Goal: Task Accomplishment & Management: Manage account settings

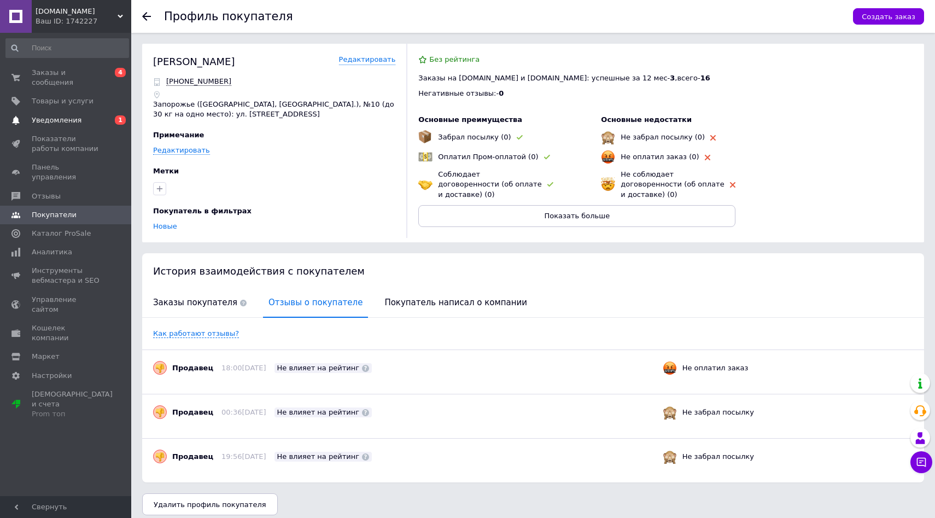
click at [64, 124] on span "Уведомления" at bounding box center [57, 120] width 50 height 10
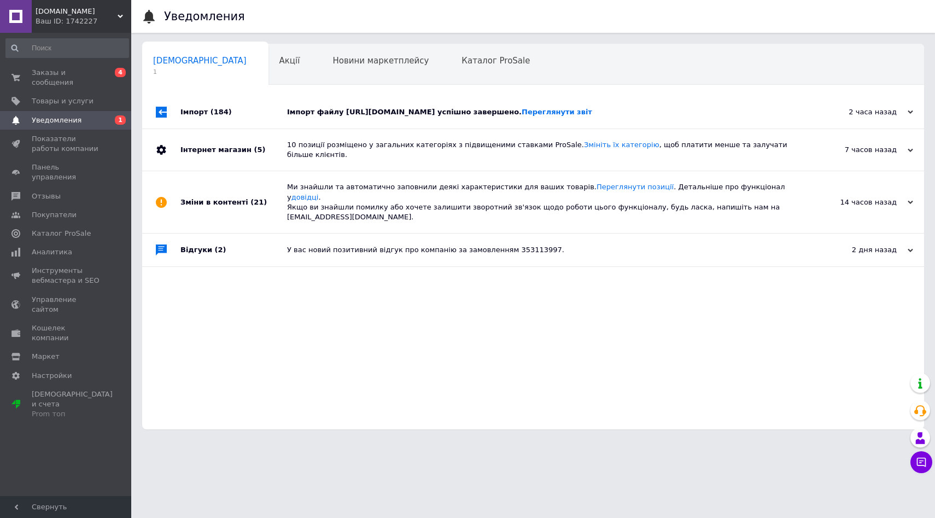
click at [216, 116] on span "(184)" at bounding box center [221, 112] width 21 height 8
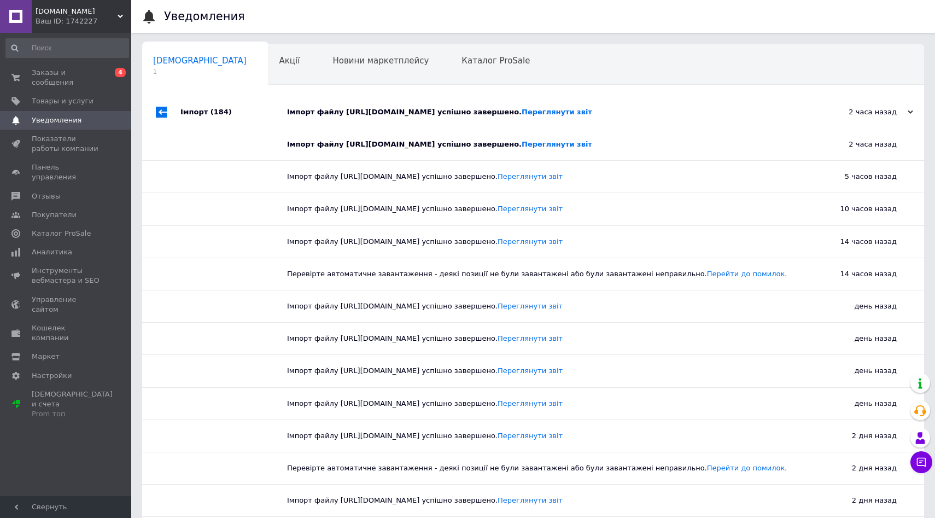
click at [216, 116] on span "(184)" at bounding box center [221, 112] width 21 height 8
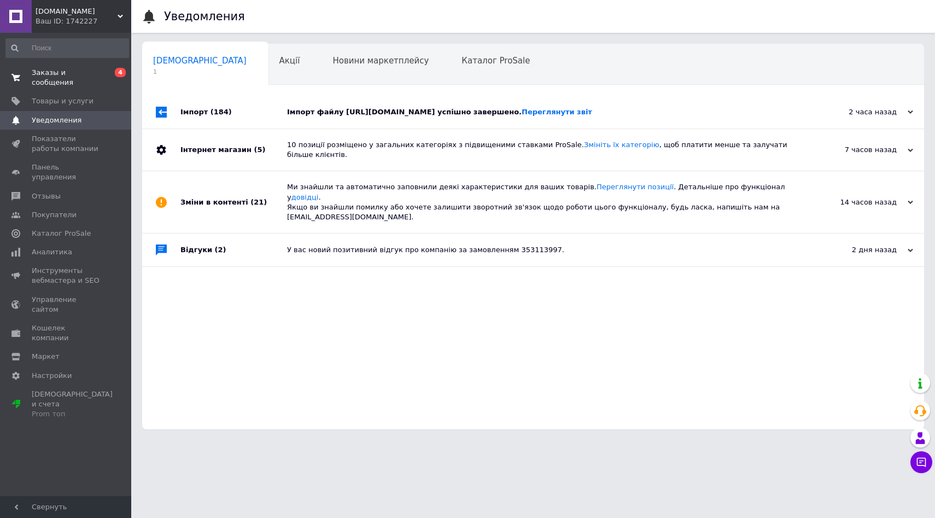
click at [94, 70] on span "Заказы и сообщения" at bounding box center [66, 78] width 69 height 20
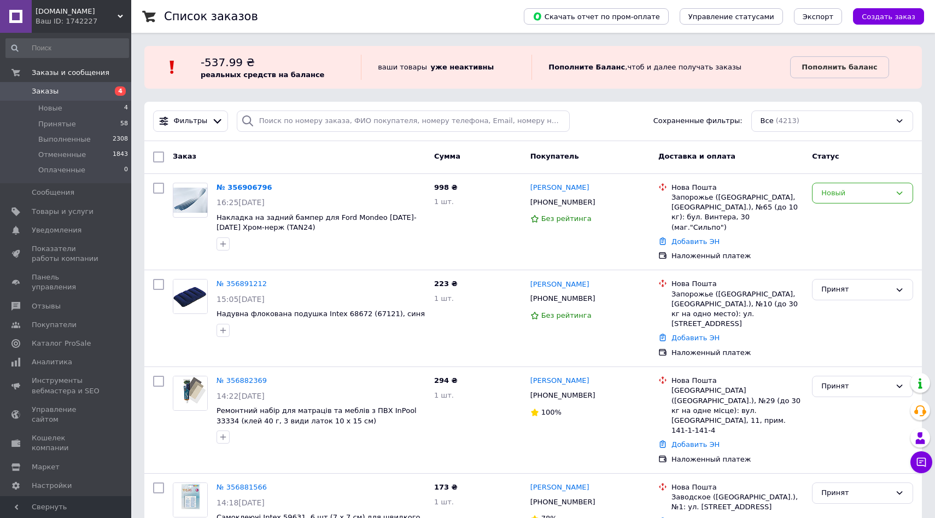
click at [45, 94] on span "Заказы" at bounding box center [45, 91] width 27 height 10
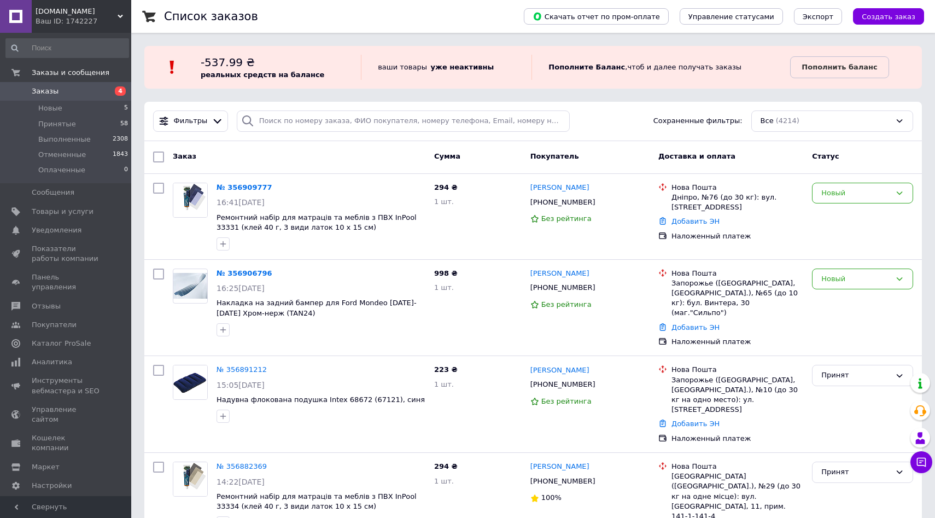
click at [96, 92] on span "Заказы" at bounding box center [66, 91] width 69 height 10
click at [568, 190] on link "[PERSON_NAME]" at bounding box center [559, 188] width 59 height 10
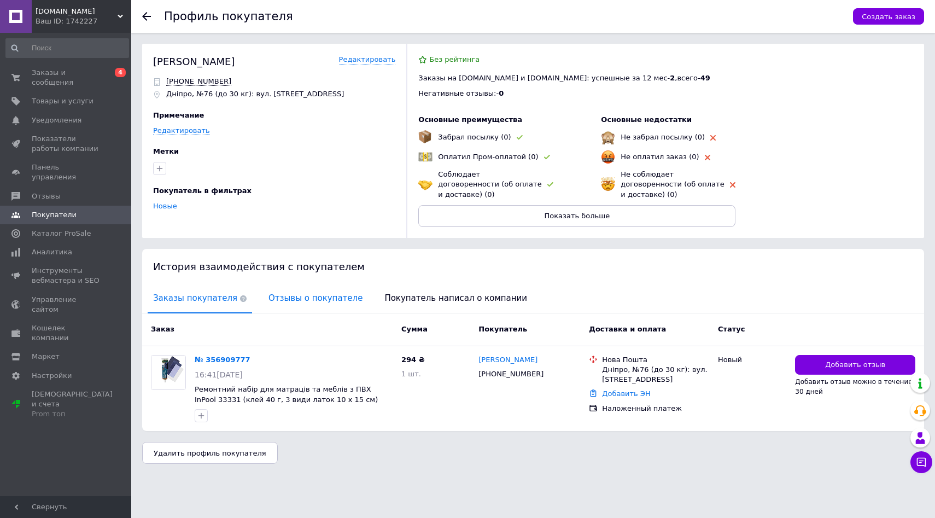
click at [308, 305] on span "Отзывы о покупателе" at bounding box center [315, 298] width 105 height 28
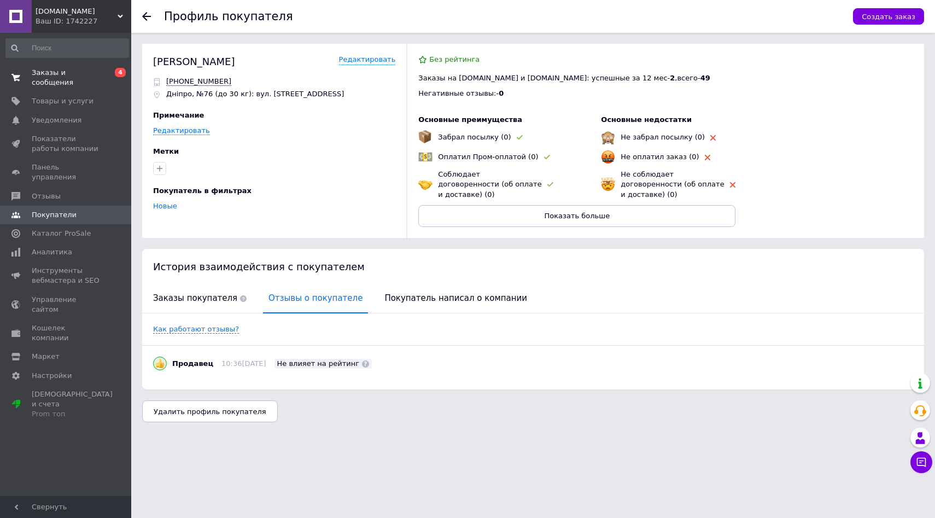
click at [102, 83] on span "0 4" at bounding box center [116, 78] width 30 height 20
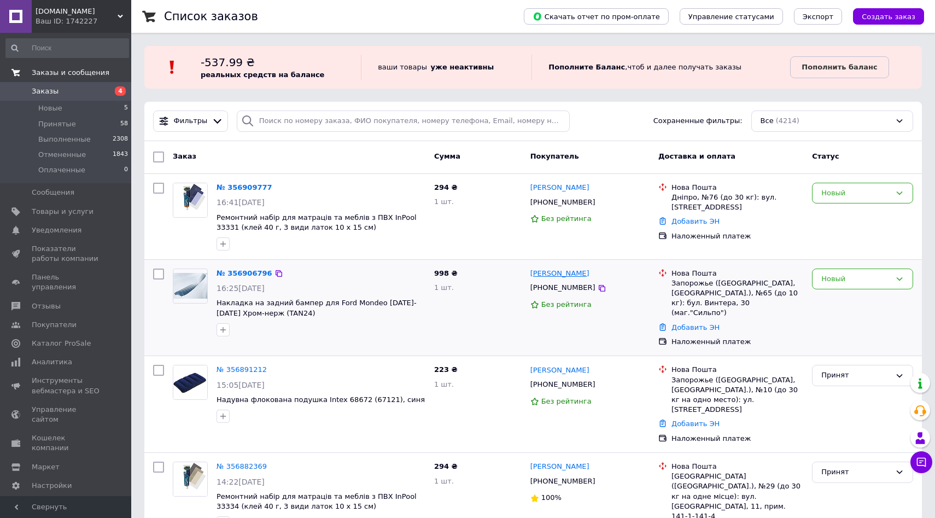
click at [576, 275] on link "[PERSON_NAME]" at bounding box center [559, 274] width 59 height 10
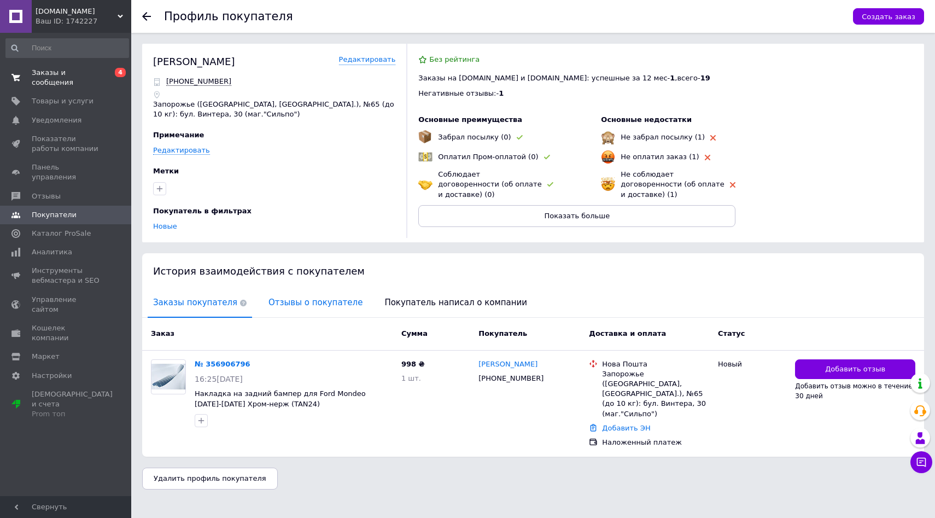
click at [314, 307] on span "Отзывы о покупателе" at bounding box center [315, 303] width 105 height 28
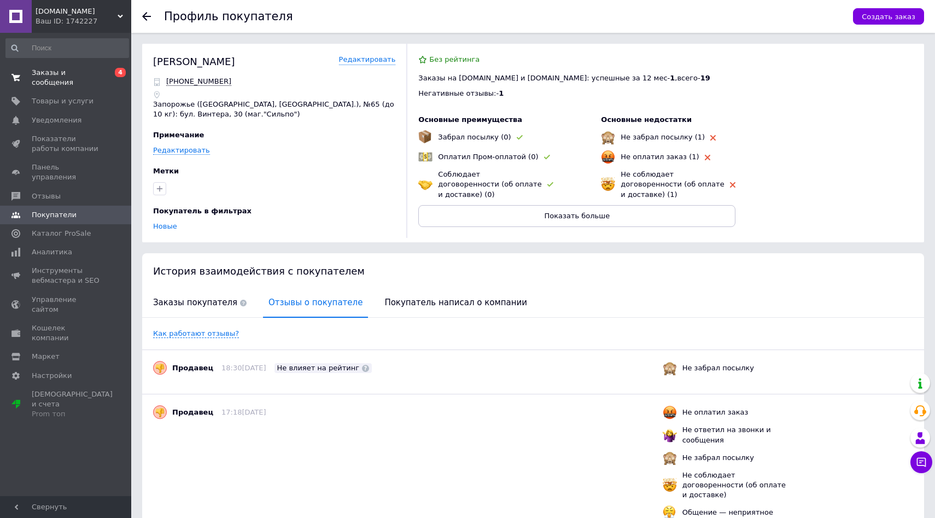
scroll to position [56, 0]
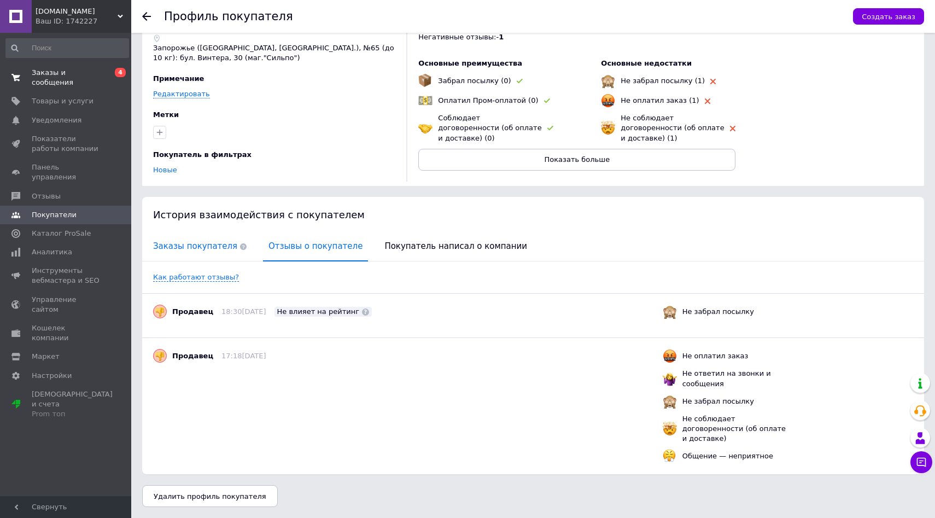
click at [197, 250] on span "Заказы покупателя" at bounding box center [200, 246] width 104 height 28
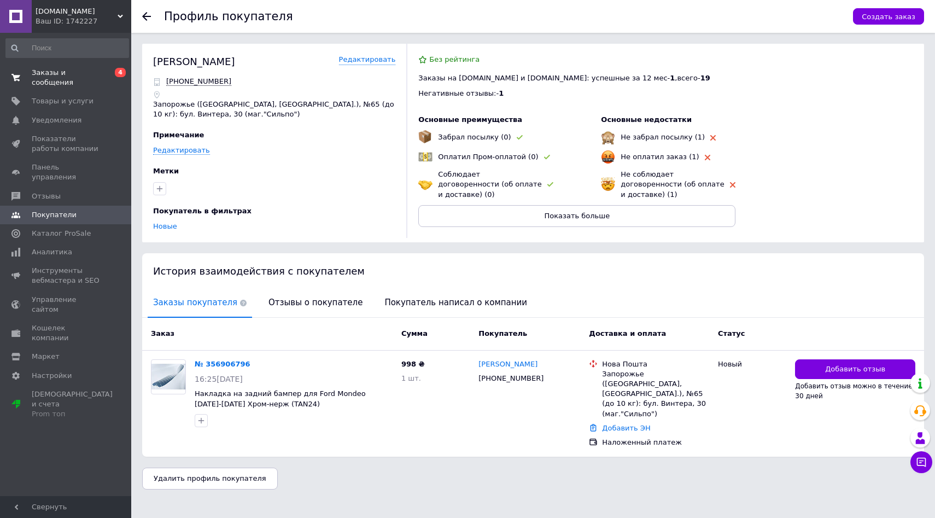
click at [63, 78] on span "Заказы и сообщения" at bounding box center [66, 78] width 69 height 20
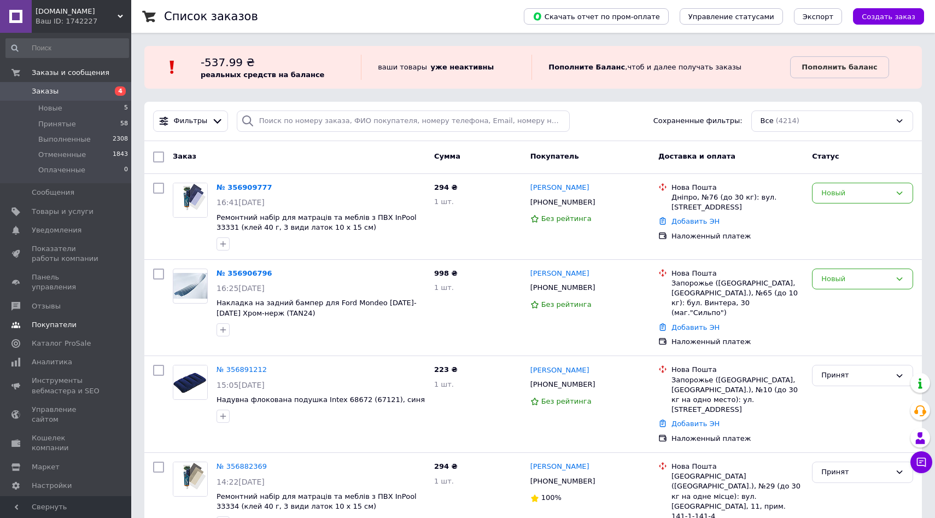
click at [74, 316] on link "Покупатели" at bounding box center [67, 325] width 135 height 19
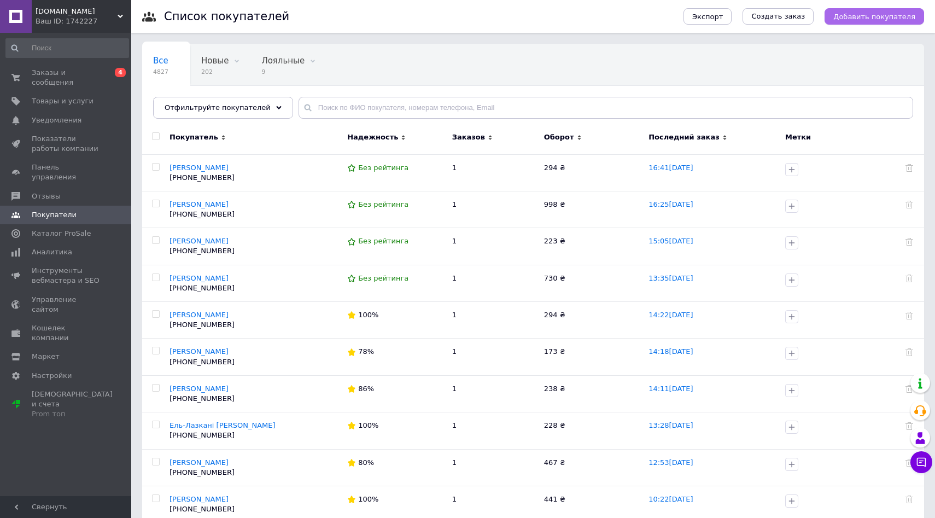
click at [884, 20] on span "Добавить покупателя" at bounding box center [874, 17] width 82 height 8
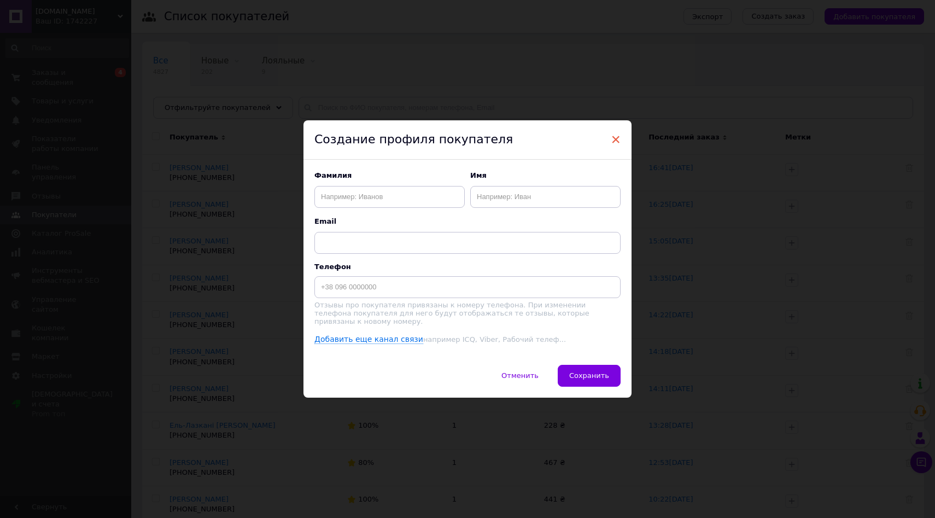
click at [613, 139] on span "×" at bounding box center [616, 139] width 10 height 19
